Goal: Navigation & Orientation: Understand site structure

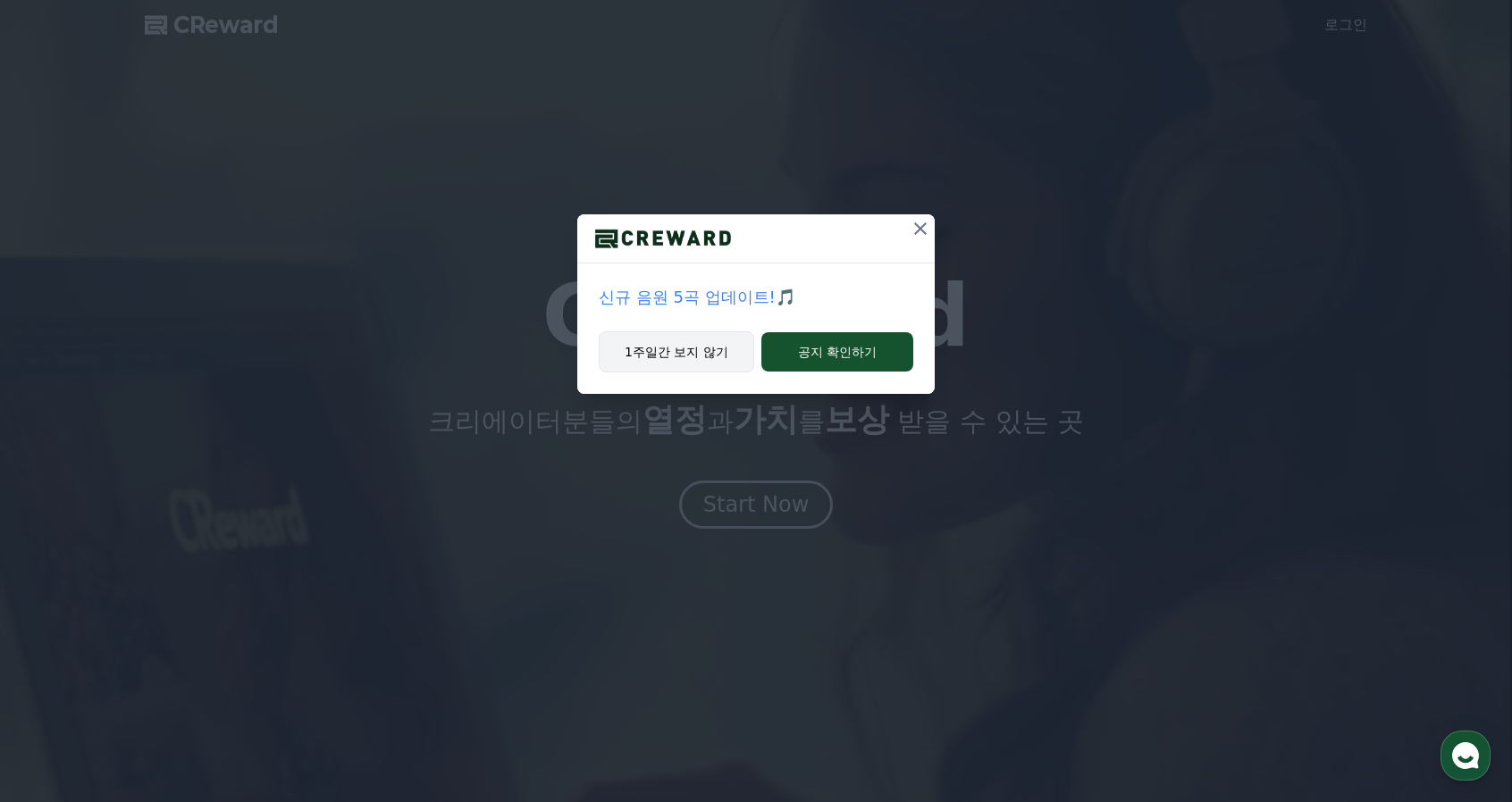
click at [696, 346] on button "1주일간 보지 않기" at bounding box center [677, 352] width 155 height 41
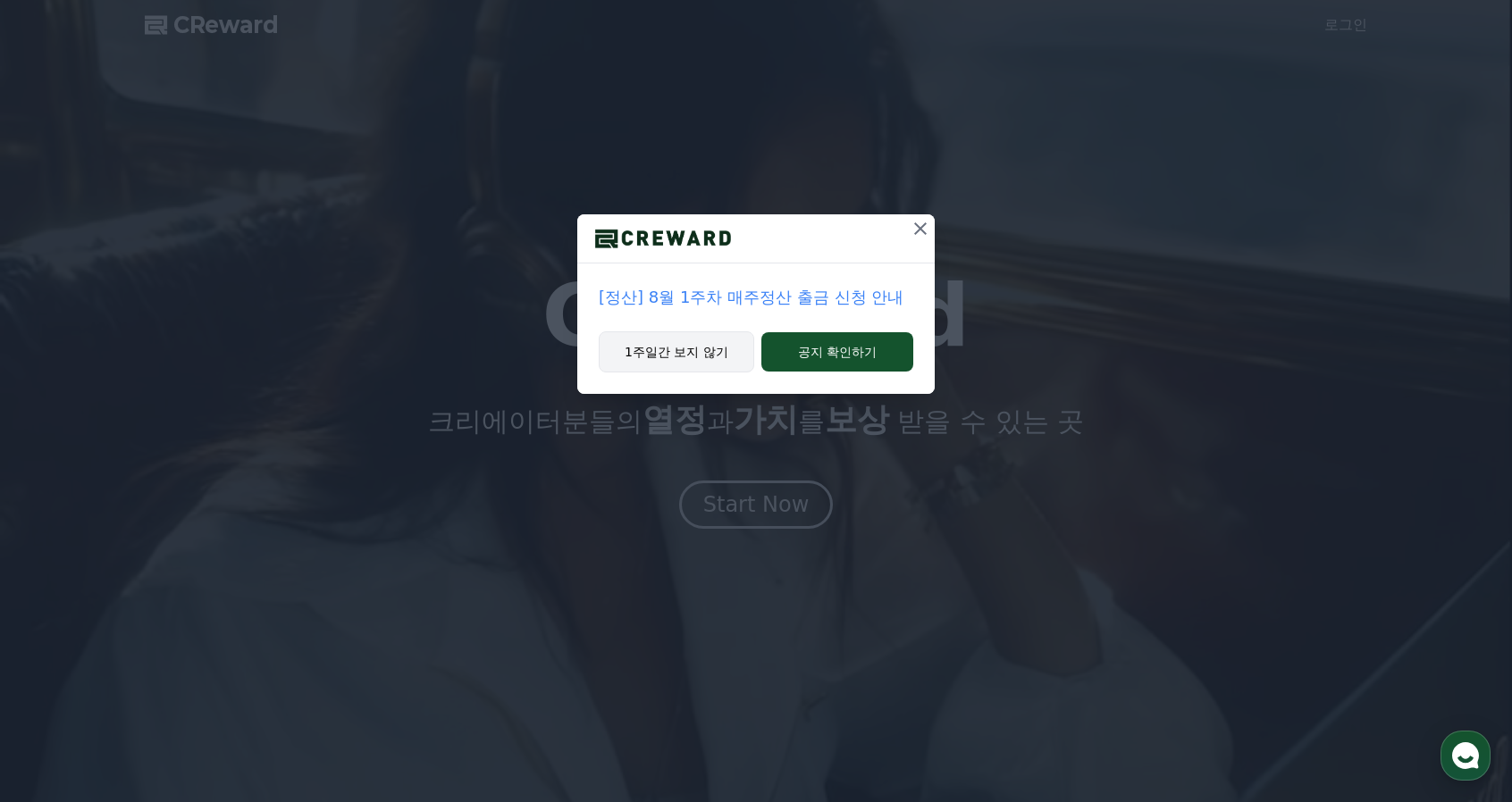
click at [680, 359] on button "1주일간 보지 않기" at bounding box center [677, 352] width 155 height 41
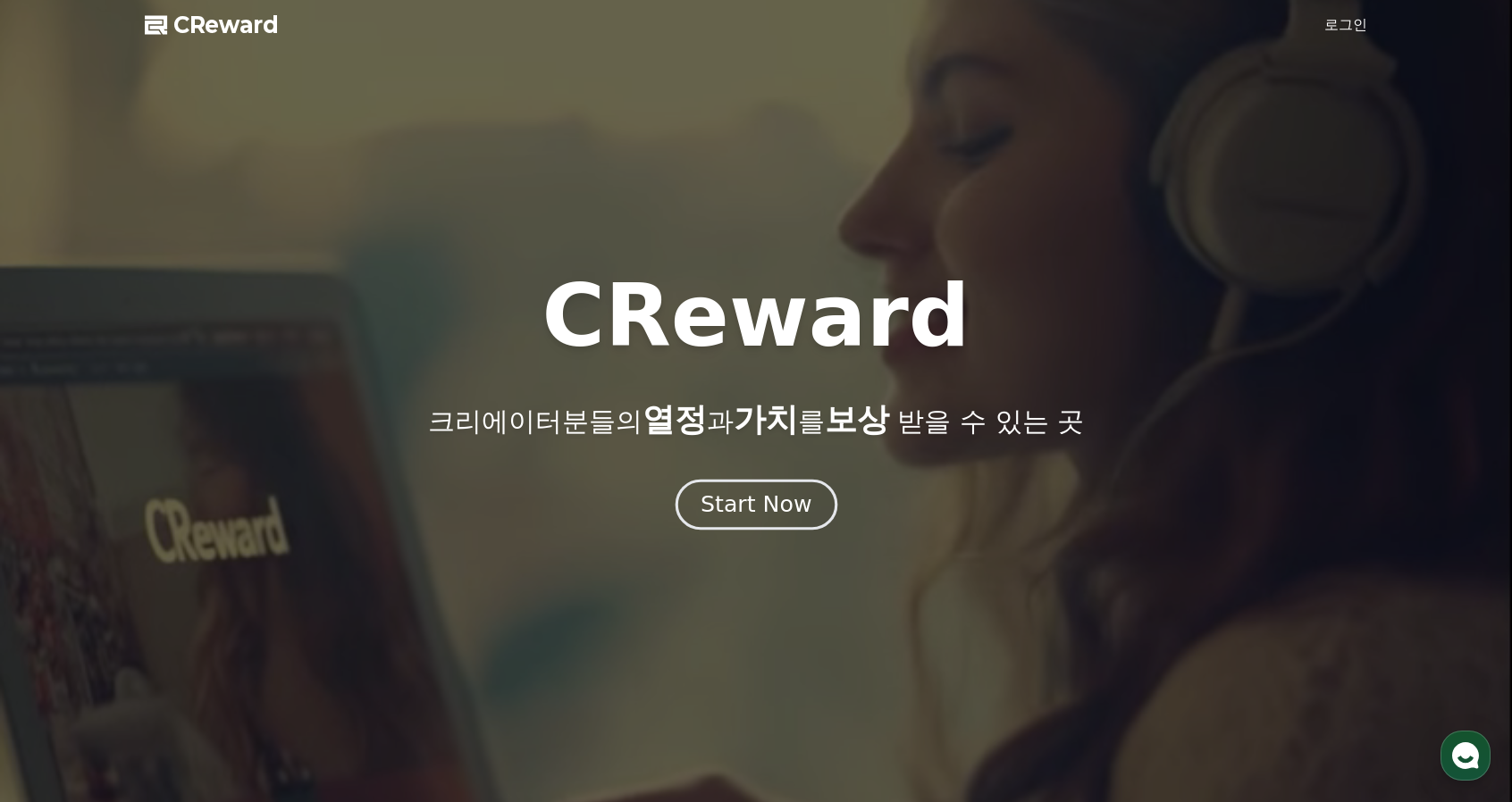
click at [761, 493] on div "Start Now" at bounding box center [756, 504] width 111 height 30
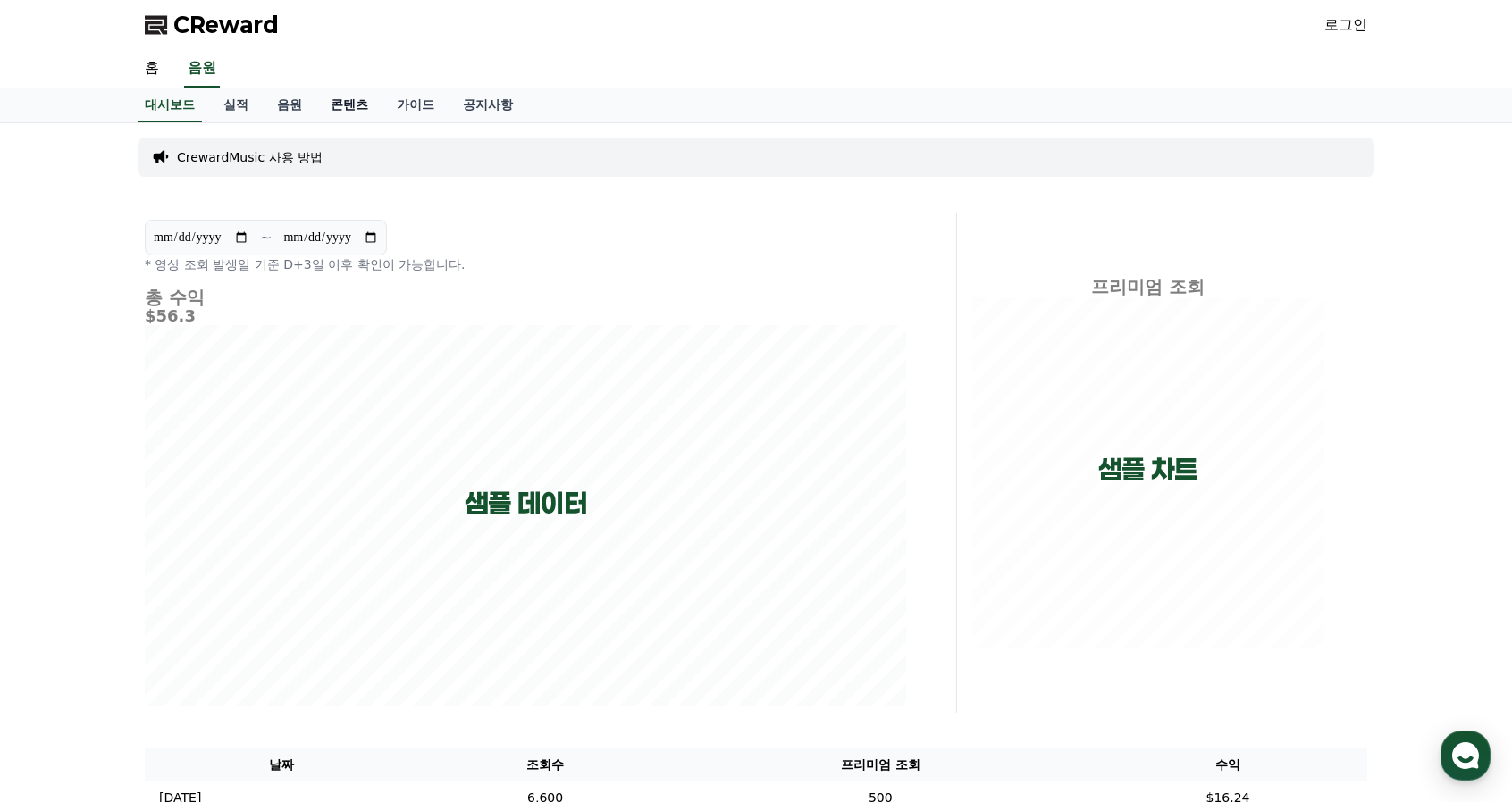
click at [351, 104] on link "콘텐츠" at bounding box center [349, 106] width 66 height 34
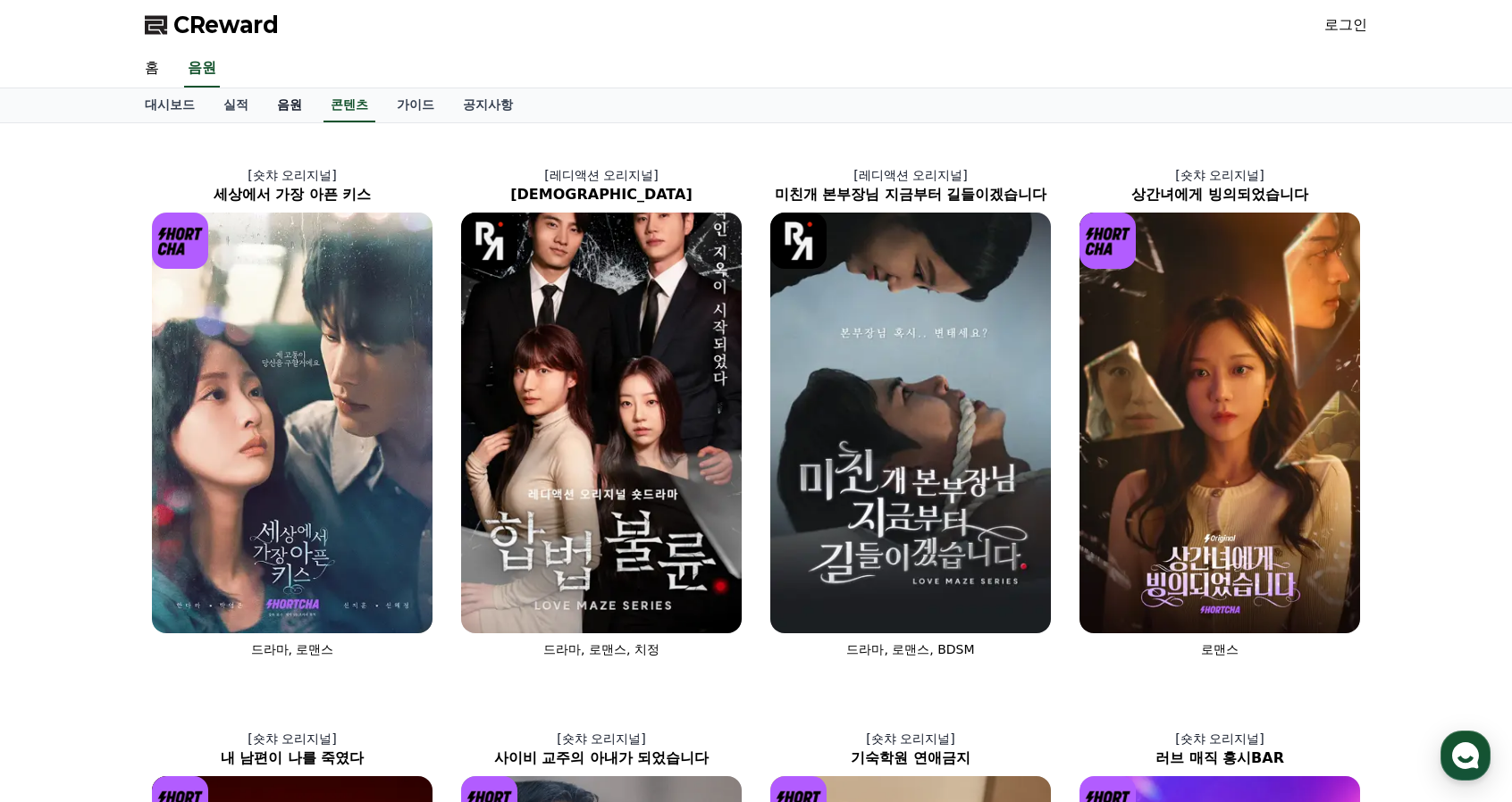
click at [290, 109] on link "음원" at bounding box center [290, 106] width 54 height 34
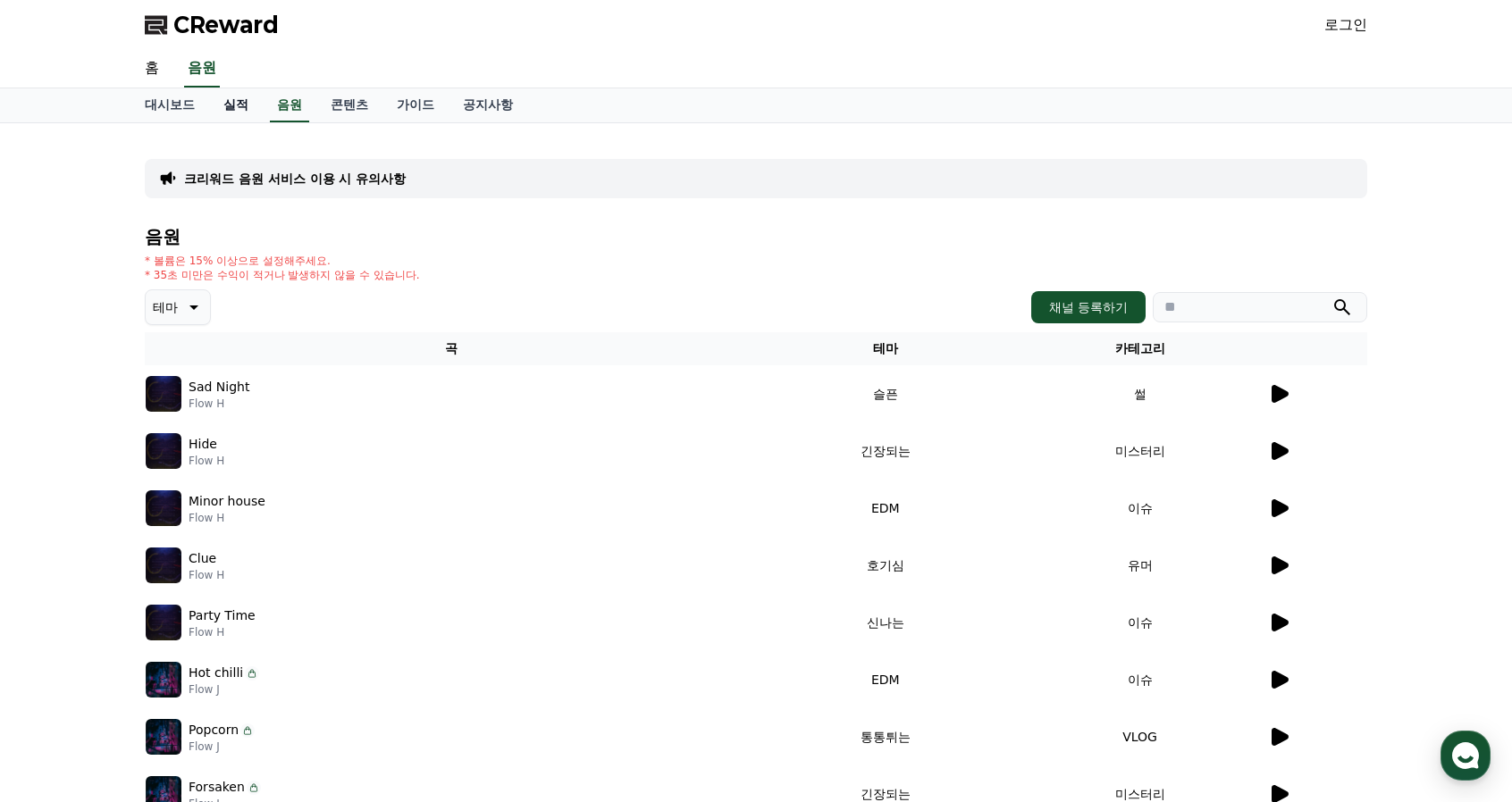
click at [229, 105] on link "실적" at bounding box center [236, 106] width 54 height 34
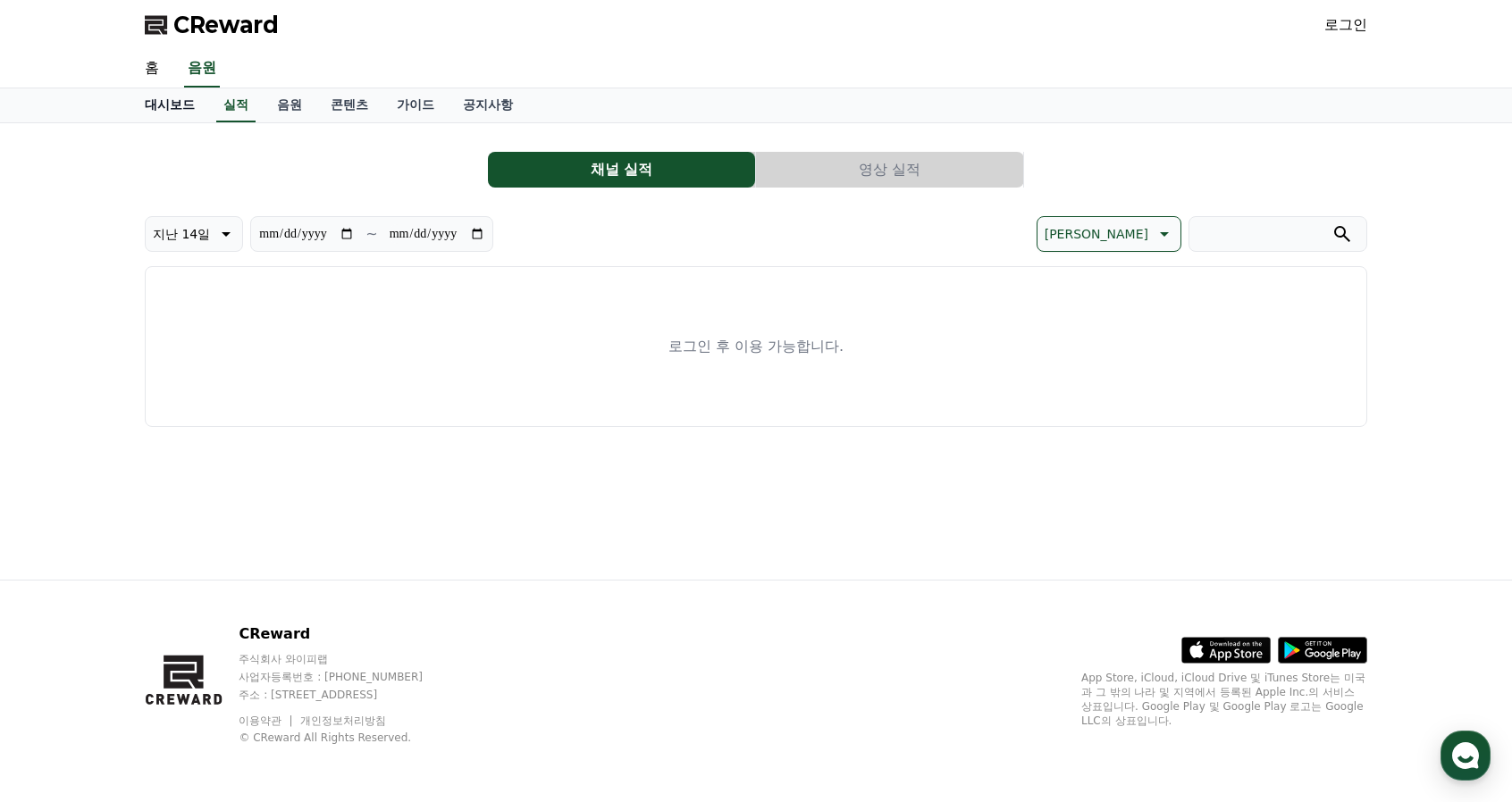
click at [154, 104] on link "대시보드" at bounding box center [169, 106] width 79 height 34
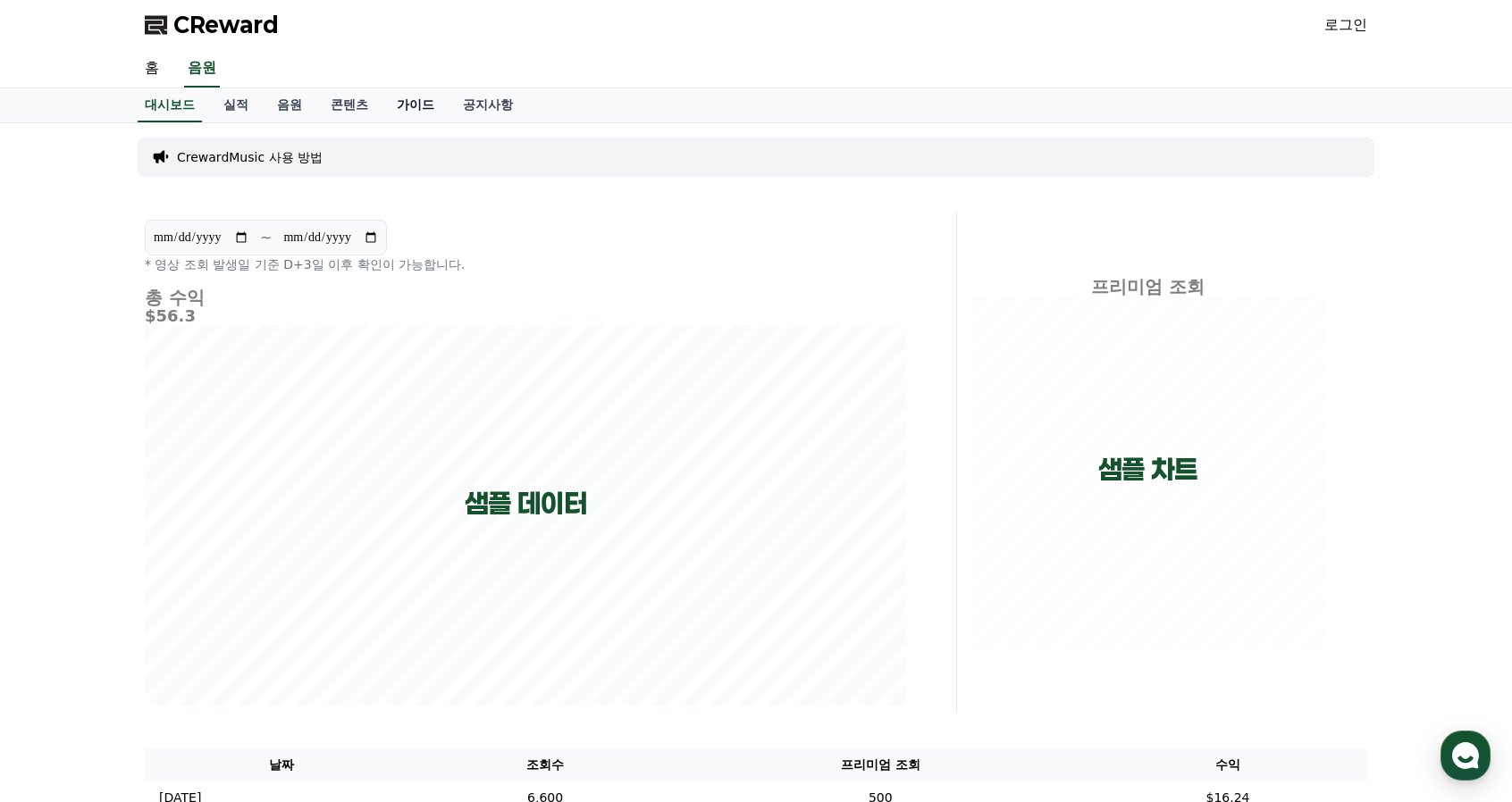
click at [403, 107] on link "가이드" at bounding box center [416, 106] width 66 height 34
